Goal: Transaction & Acquisition: Purchase product/service

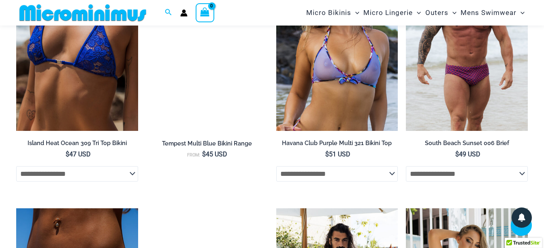
scroll to position [2422, 0]
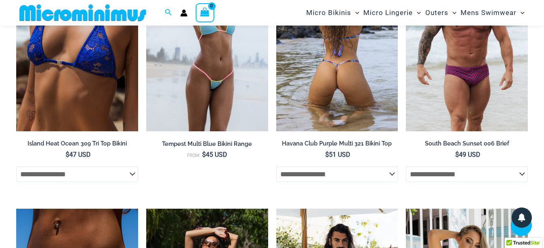
click at [326, 100] on img at bounding box center [337, 40] width 122 height 183
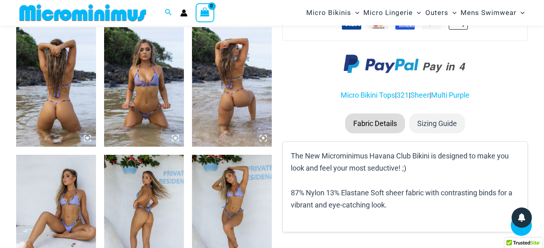
scroll to position [439, 0]
click at [140, 110] on img at bounding box center [144, 87] width 80 height 120
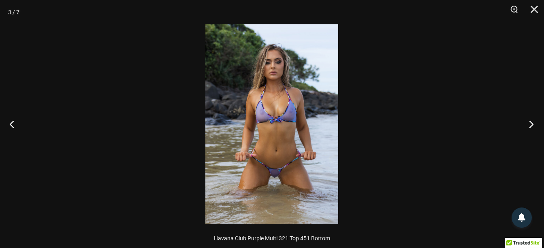
click at [531, 124] on button "Next" at bounding box center [528, 124] width 30 height 40
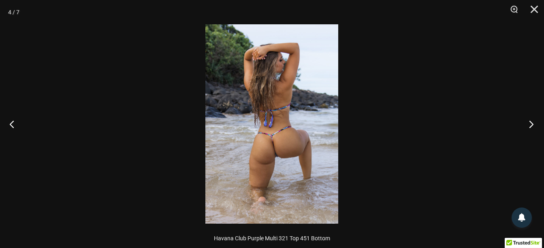
click at [531, 124] on button "Next" at bounding box center [528, 124] width 30 height 40
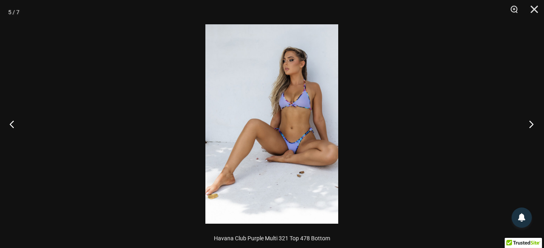
click at [531, 124] on button "Next" at bounding box center [528, 124] width 30 height 40
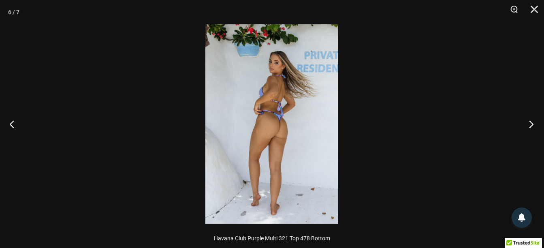
click at [531, 124] on button "Next" at bounding box center [528, 124] width 30 height 40
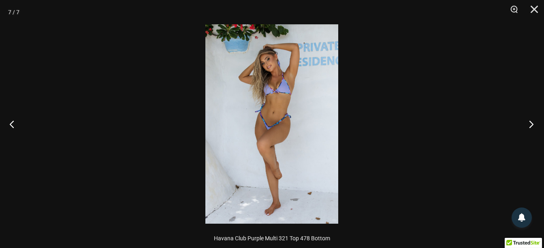
click at [531, 124] on button "Next" at bounding box center [528, 124] width 30 height 40
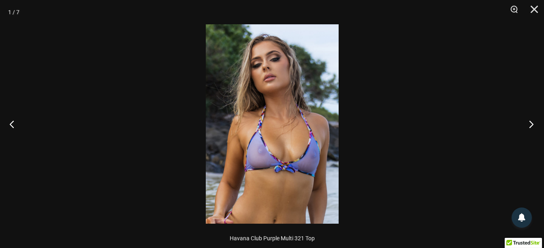
click at [531, 124] on button "Next" at bounding box center [528, 124] width 30 height 40
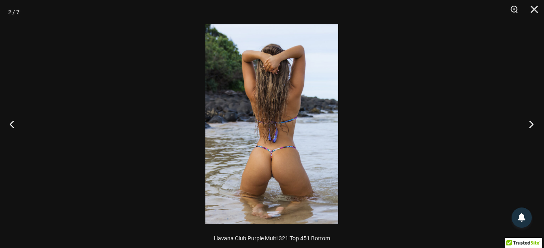
click at [531, 124] on button "Next" at bounding box center [528, 124] width 30 height 40
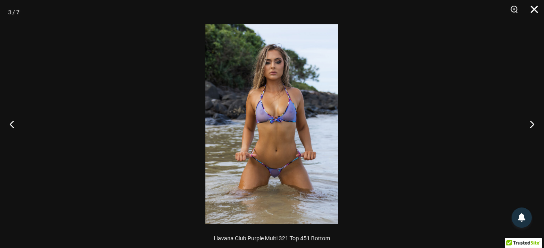
click at [533, 7] on button "Close" at bounding box center [531, 12] width 20 height 24
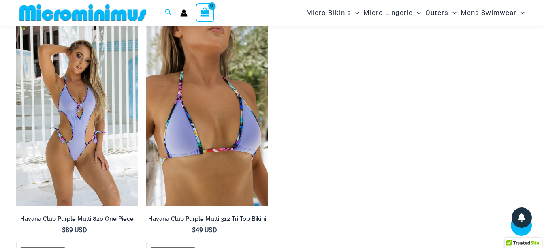
scroll to position [722, 0]
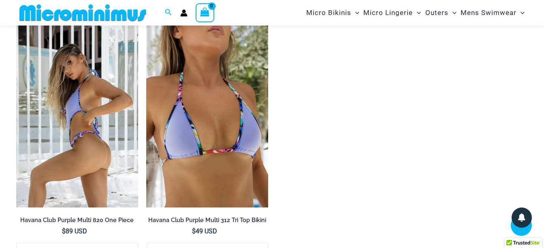
click at [86, 122] on img at bounding box center [77, 116] width 122 height 183
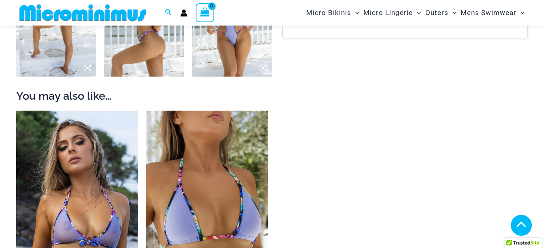
scroll to position [641, 0]
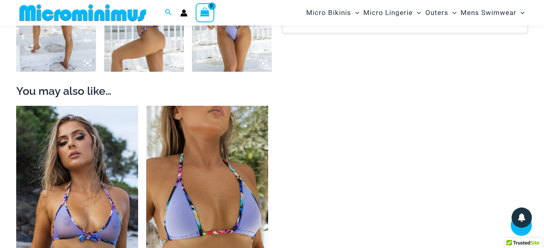
click at [230, 53] on img at bounding box center [232, 12] width 80 height 120
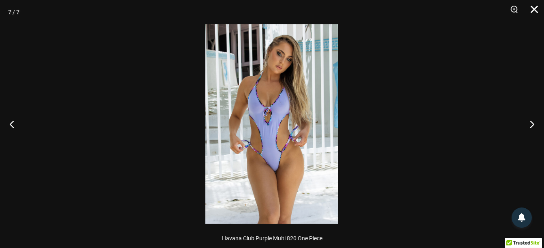
click at [537, 11] on button "Close" at bounding box center [531, 12] width 20 height 24
